Goal: Task Accomplishment & Management: Use online tool/utility

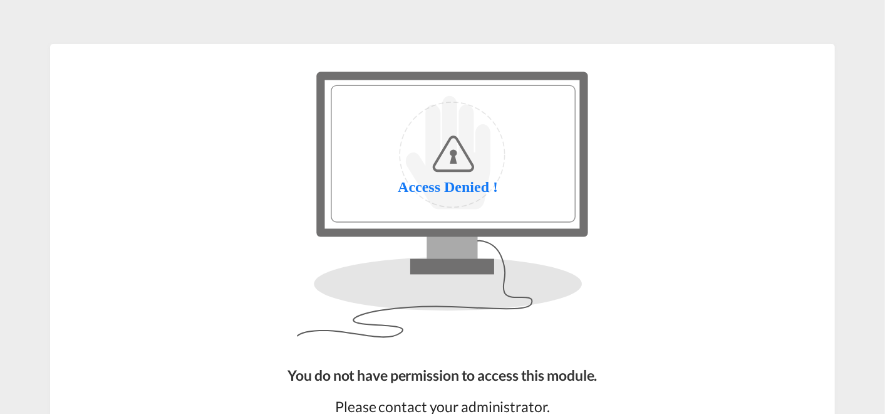
scroll to position [128, 0]
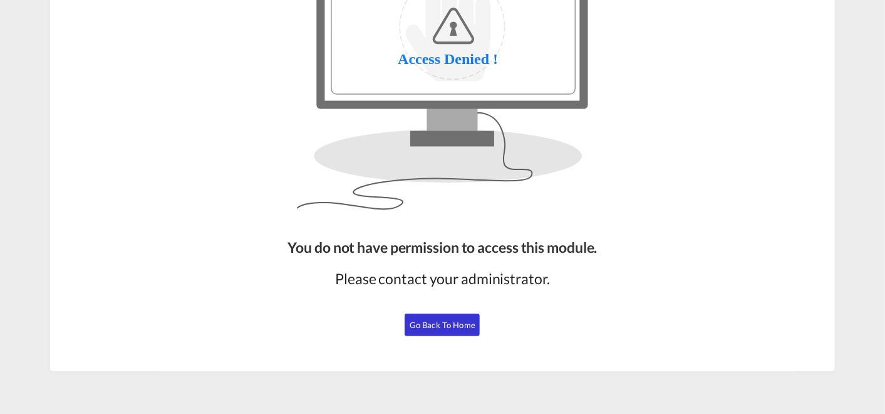
click at [422, 316] on button "Go Back to Home" at bounding box center [442, 324] width 75 height 23
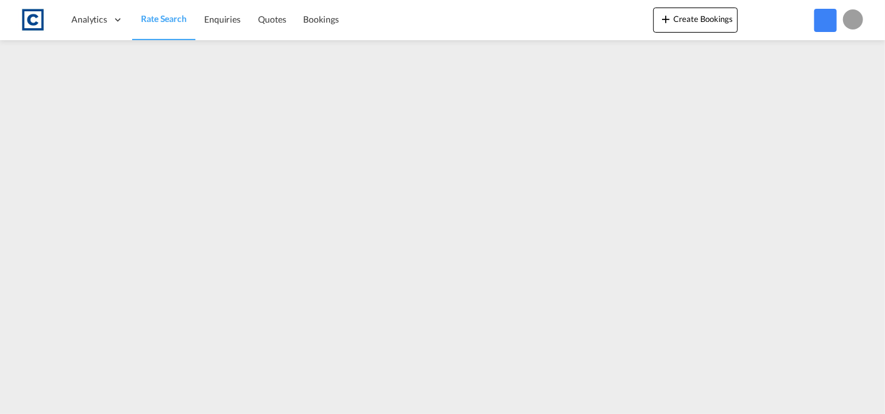
scroll to position [127, 0]
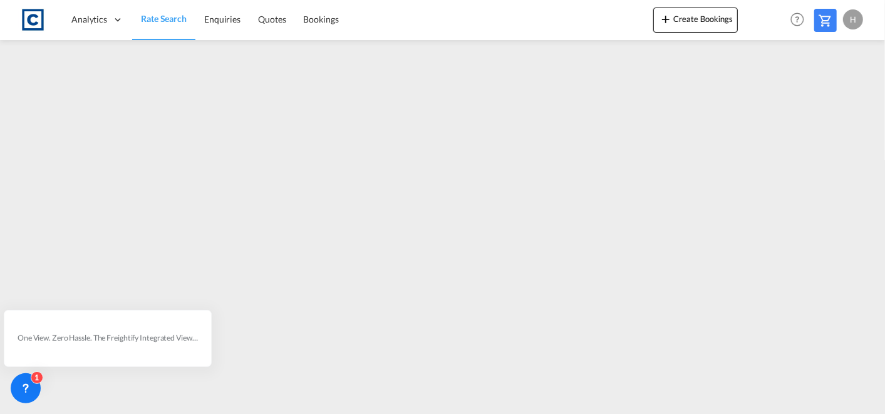
click at [160, 26] on link "Rate Search" at bounding box center [163, 19] width 63 height 41
